Goal: Information Seeking & Learning: Learn about a topic

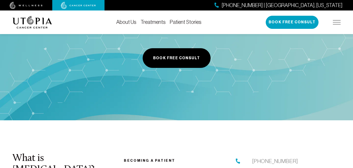
scroll to position [1943, 0]
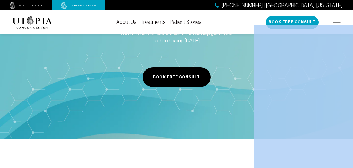
scroll to position [1920, 0]
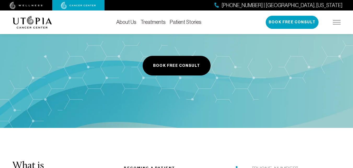
drag, startPoint x: 249, startPoint y: 123, endPoint x: 245, endPoint y: 125, distance: 4.0
click at [248, 164] on div "[PHONE_NUMBER]" at bounding box center [288, 168] width 105 height 8
drag, startPoint x: 248, startPoint y: 125, endPoint x: 245, endPoint y: 124, distance: 3.6
click at [245, 164] on div "[PHONE_NUMBER]" at bounding box center [288, 168] width 105 height 8
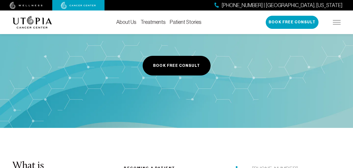
click at [336, 20] on div "[PHONE_NUMBER] | [GEOGRAPHIC_DATA], [US_STATE] Book Free Consult" at bounding box center [303, 22] width 75 height 13
click at [335, 25] on div "[PHONE_NUMBER] | [GEOGRAPHIC_DATA], [US_STATE] Book Free Consult" at bounding box center [303, 22] width 75 height 13
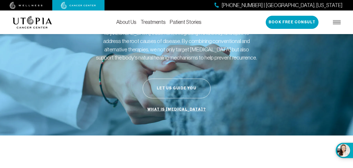
scroll to position [0, 0]
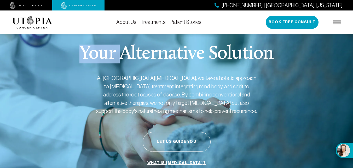
click at [152, 23] on link "Treatments" at bounding box center [153, 22] width 25 height 6
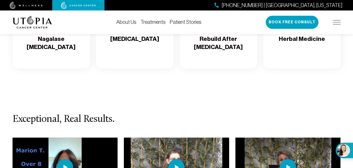
scroll to position [961, 0]
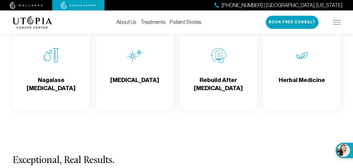
click at [26, 44] on div "Nagalase [MEDICAL_DATA]" at bounding box center [51, 70] width 77 height 78
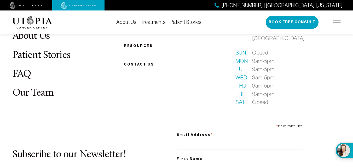
scroll to position [1496, 0]
